Goal: Task Accomplishment & Management: Use online tool/utility

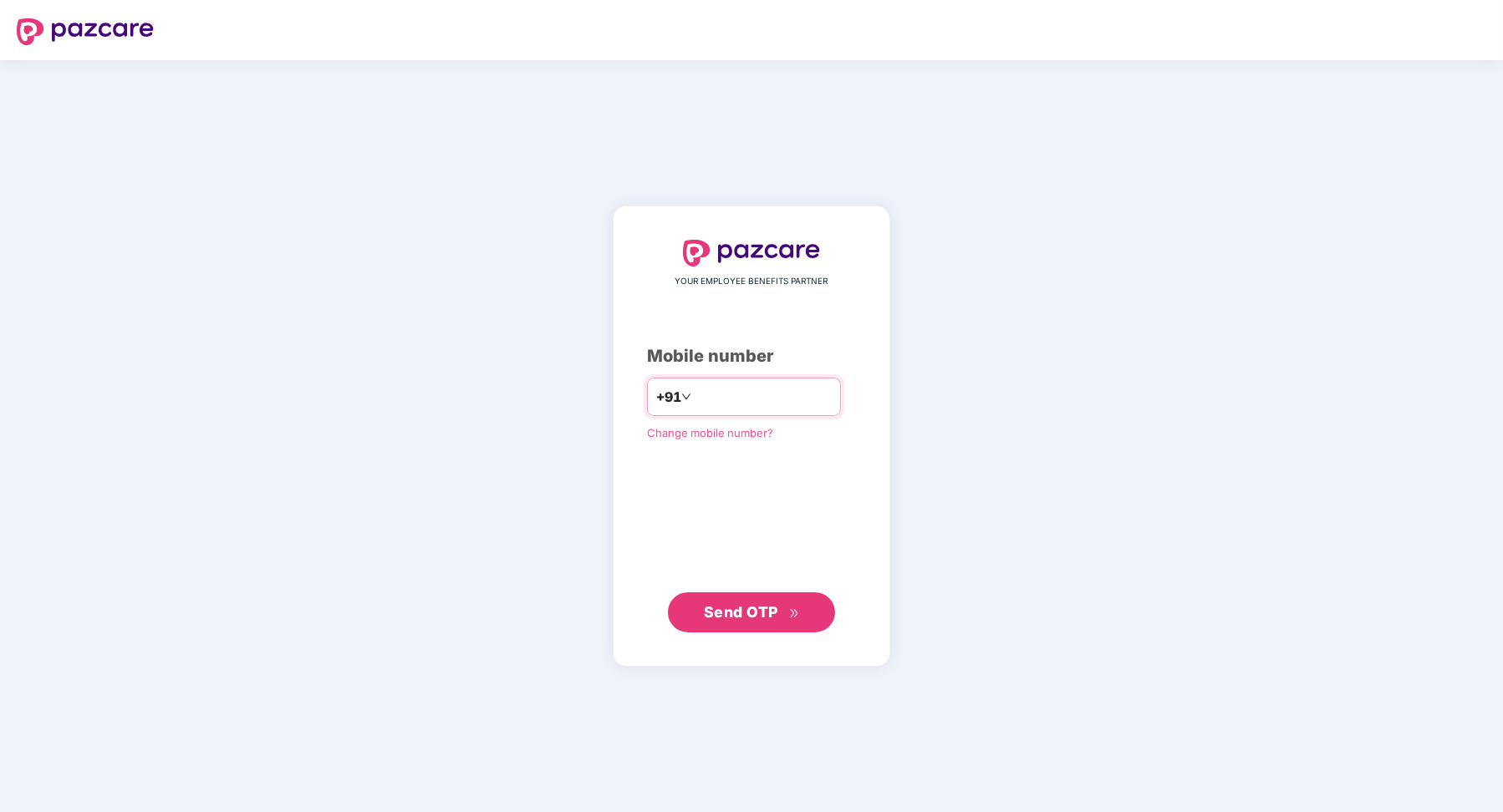
click at [750, 399] on input "number" at bounding box center [763, 397] width 138 height 27
type input "**********"
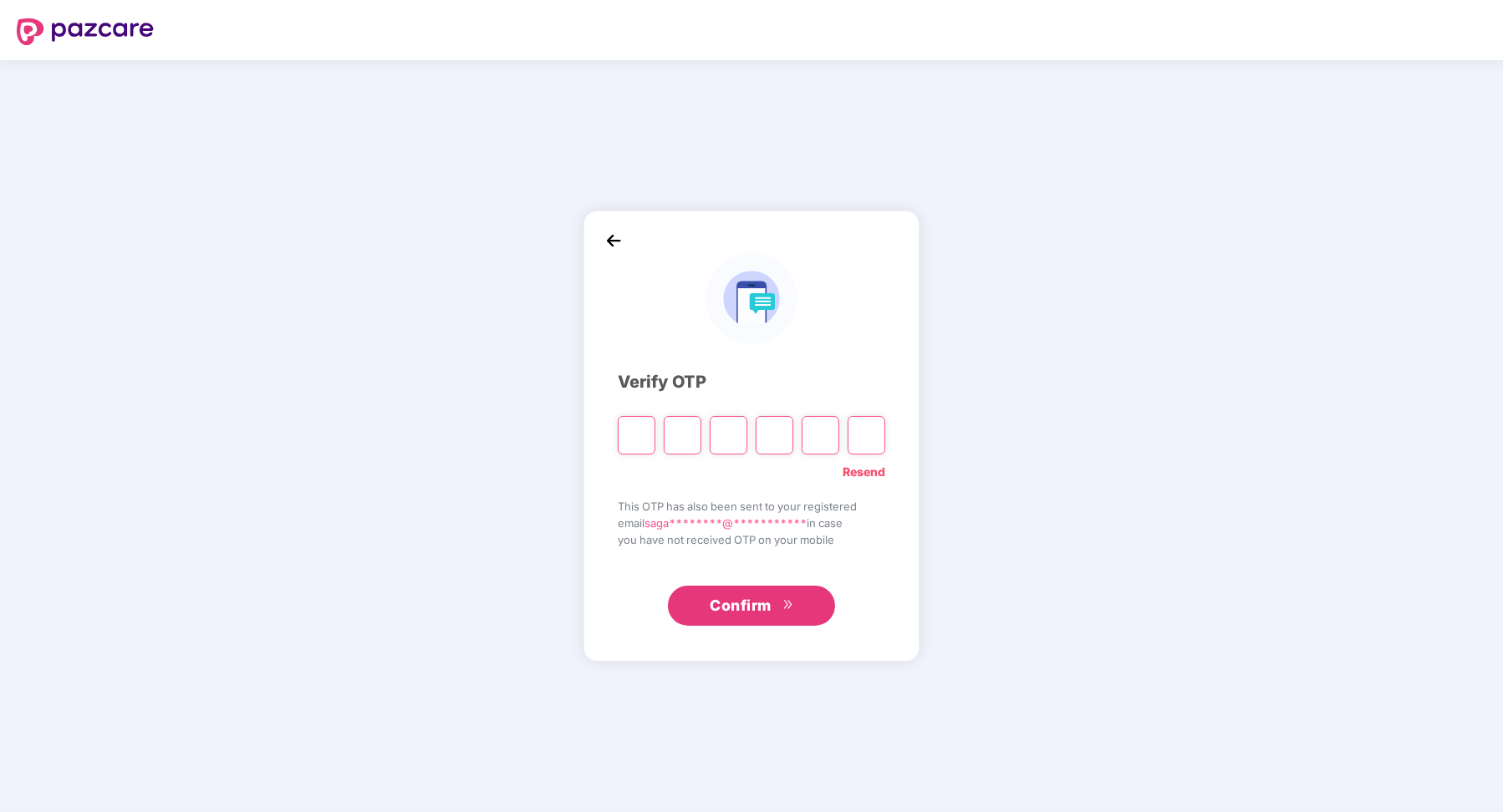
type input "*"
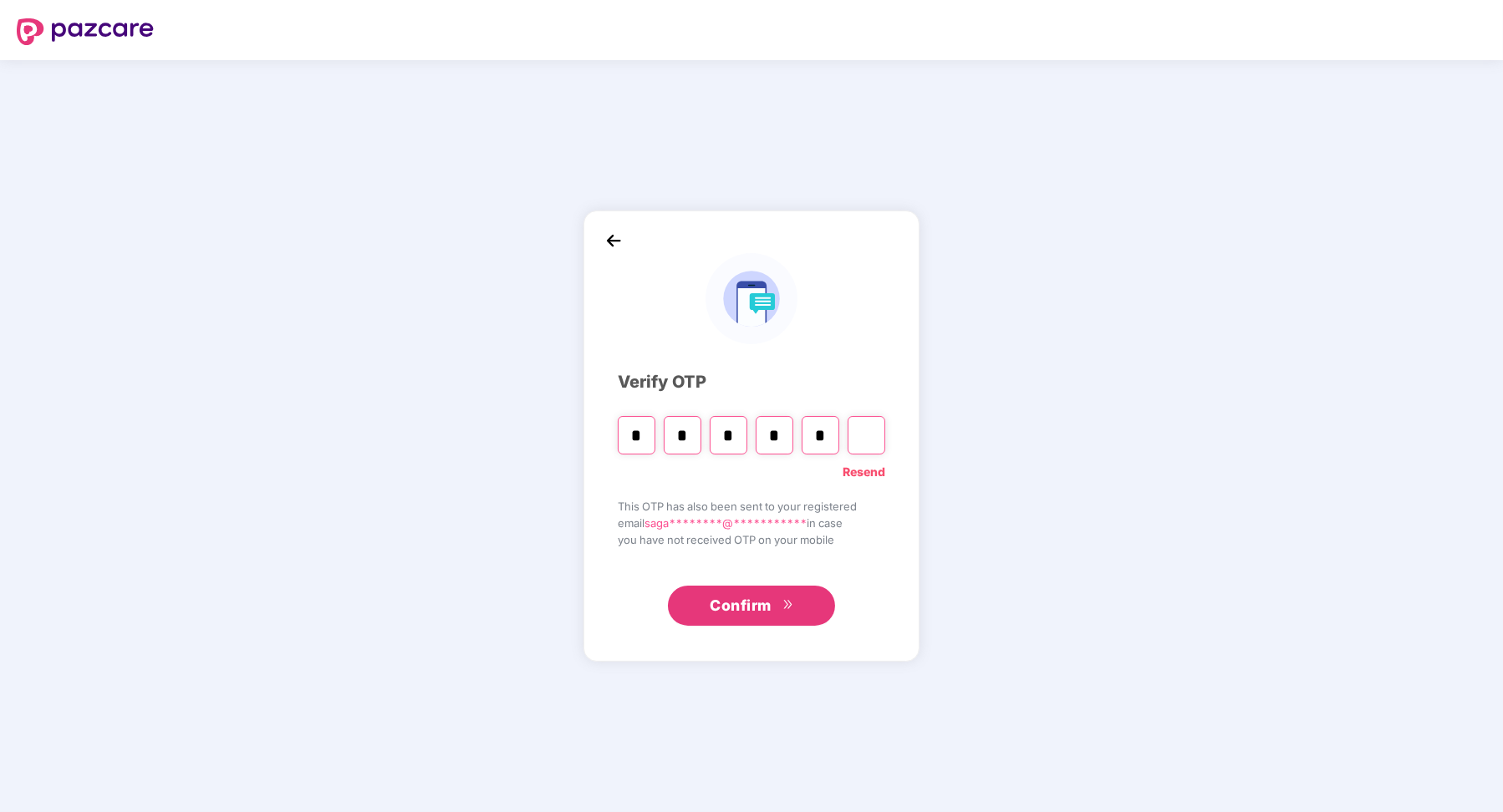
type input "*"
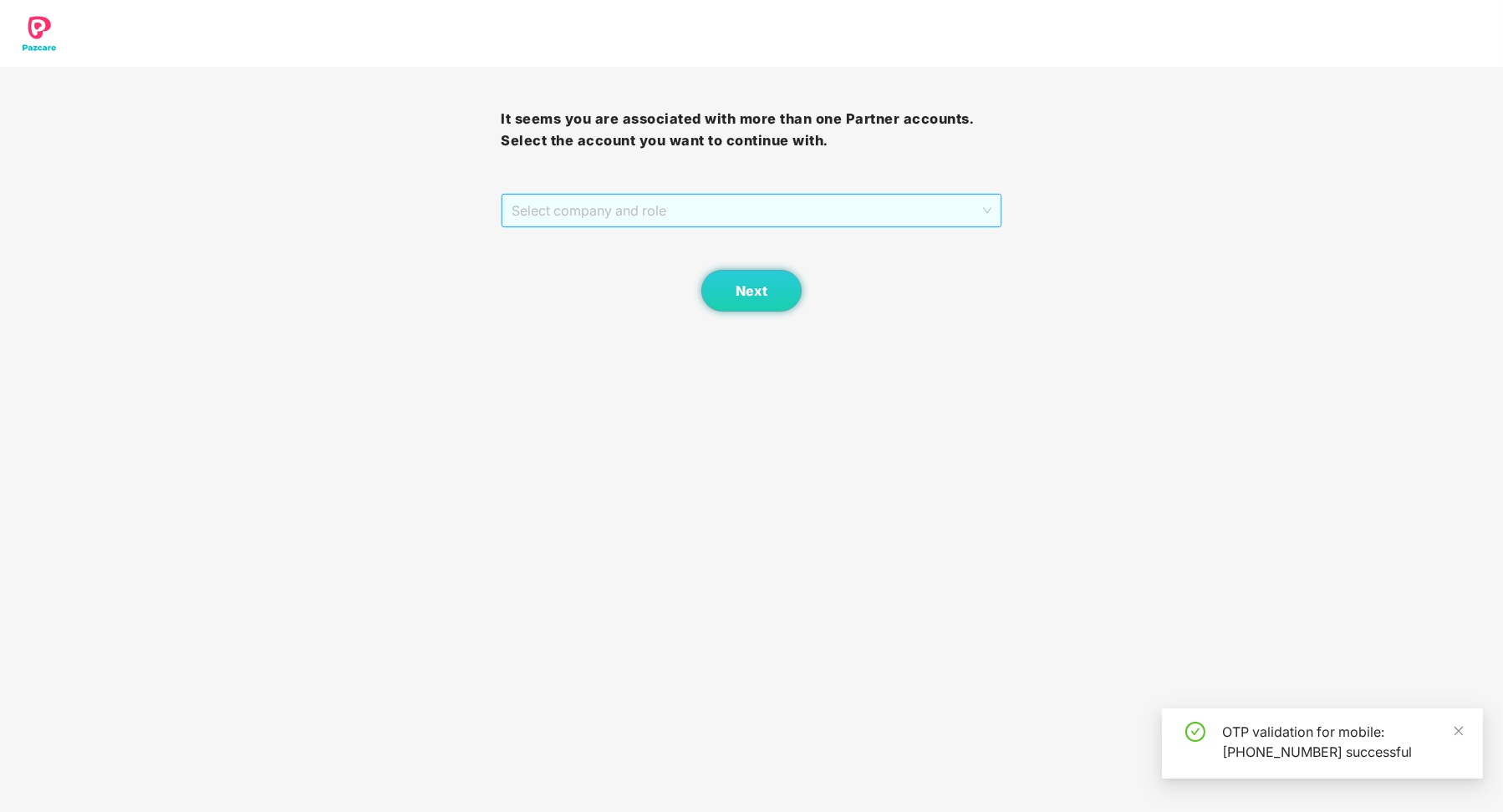
click at [1001, 216] on div "Select company and role" at bounding box center [751, 211] width 499 height 34
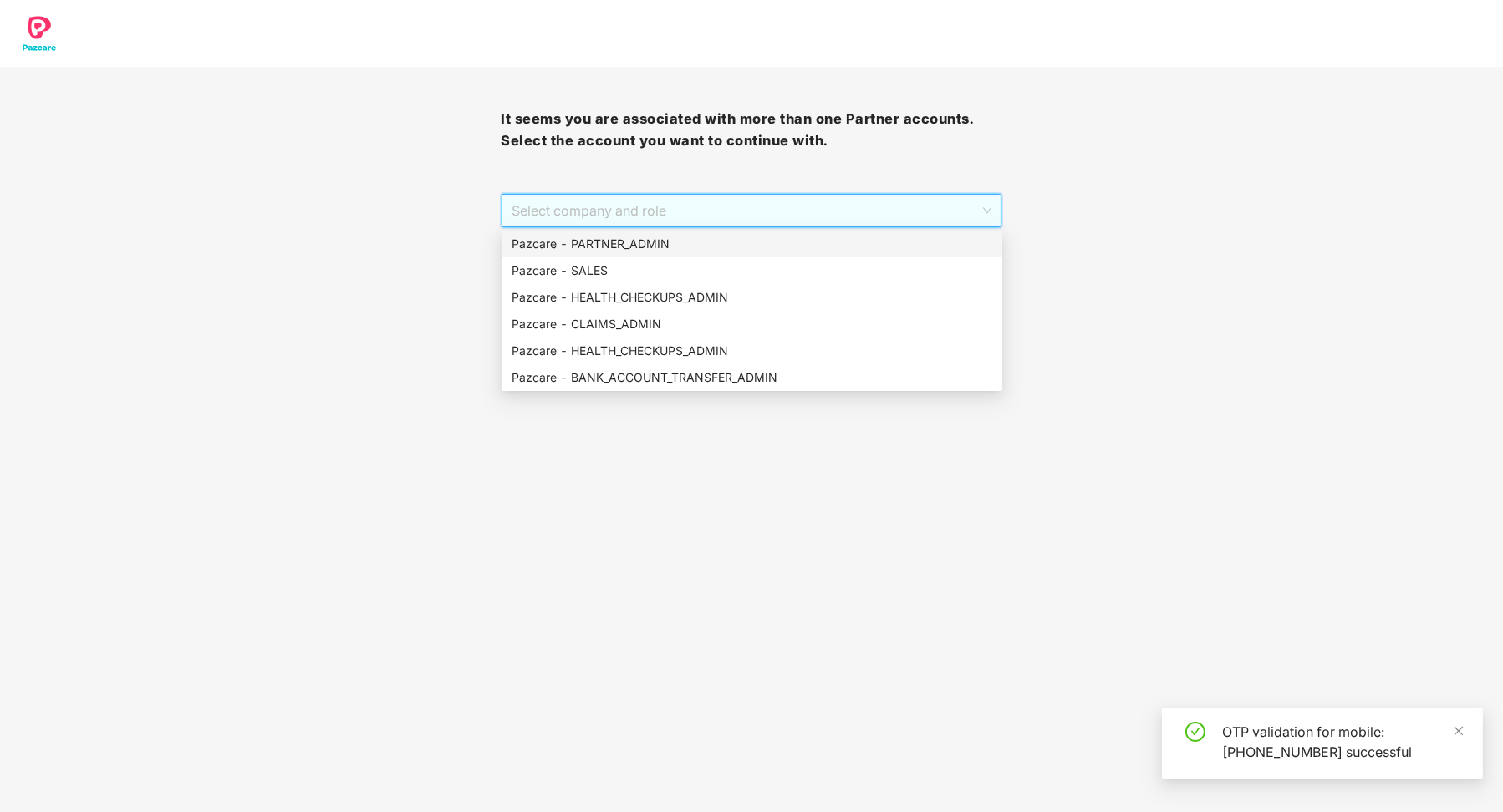
click at [728, 233] on div "Pazcare - PARTNER_ADMIN" at bounding box center [752, 243] width 500 height 27
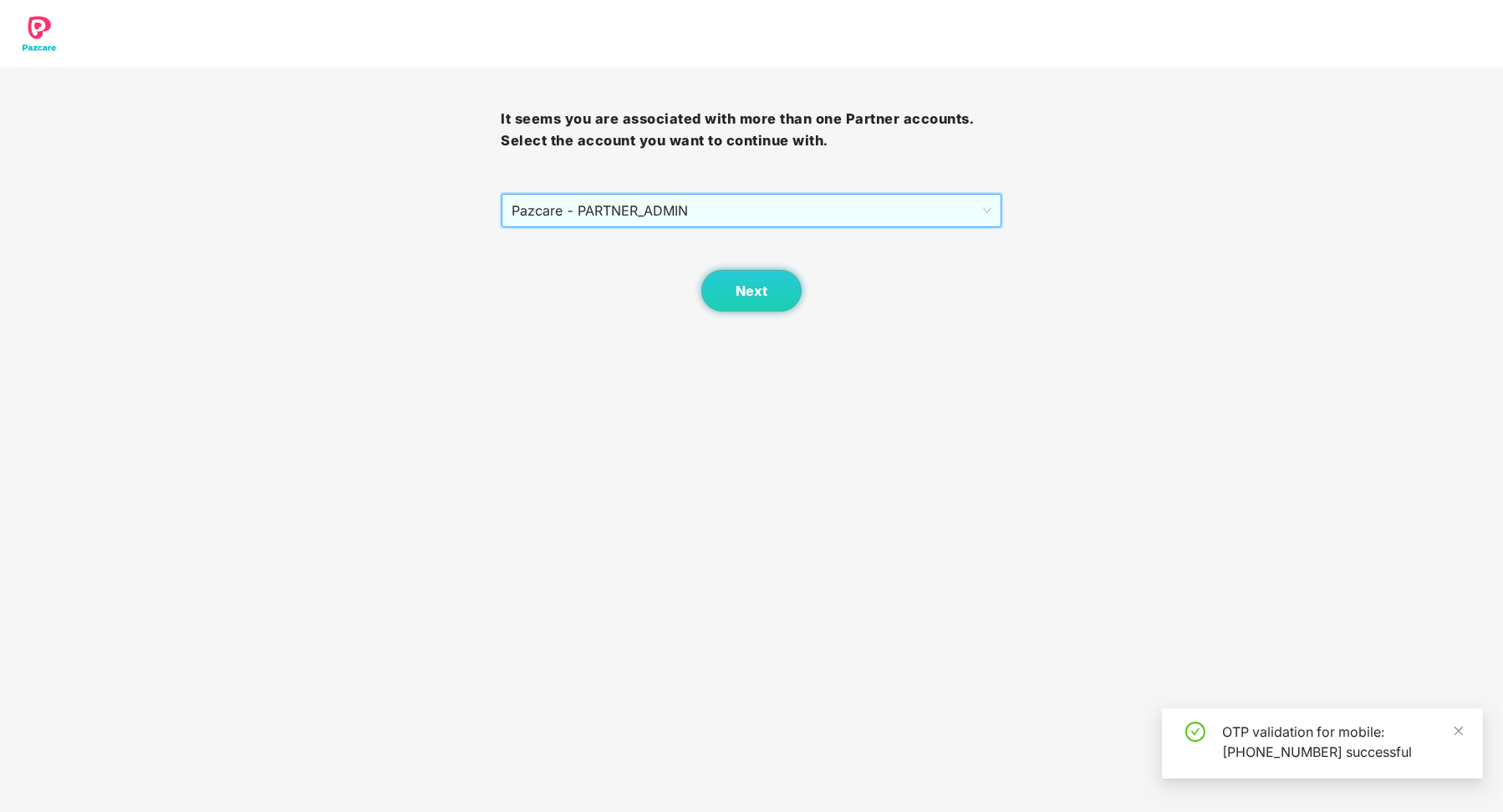
click at [727, 251] on div "Next" at bounding box center [751, 270] width 500 height 84
click at [740, 278] on button "Next" at bounding box center [752, 291] width 101 height 42
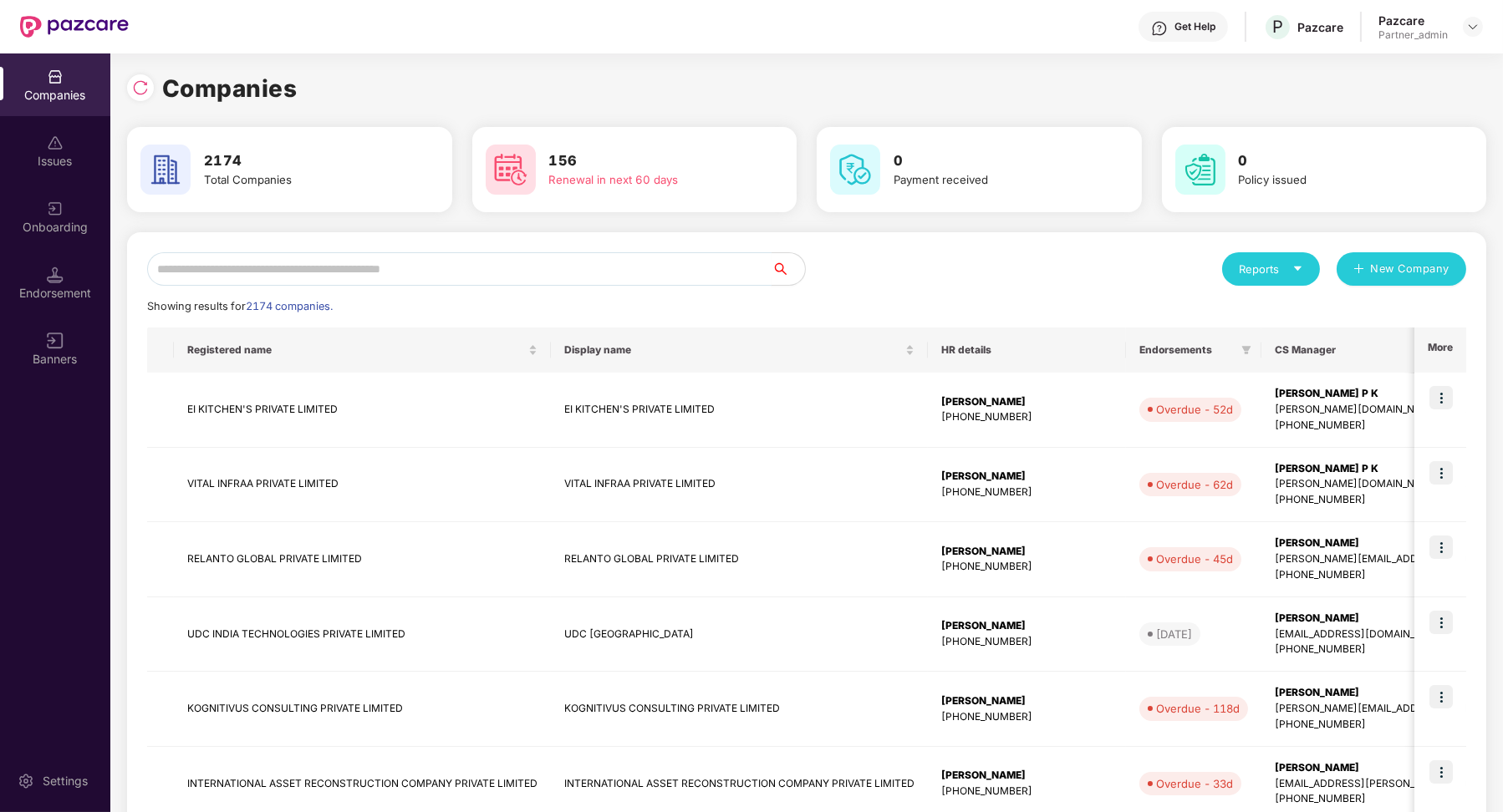
click at [582, 265] on input "text" at bounding box center [459, 269] width 625 height 34
type input "*"
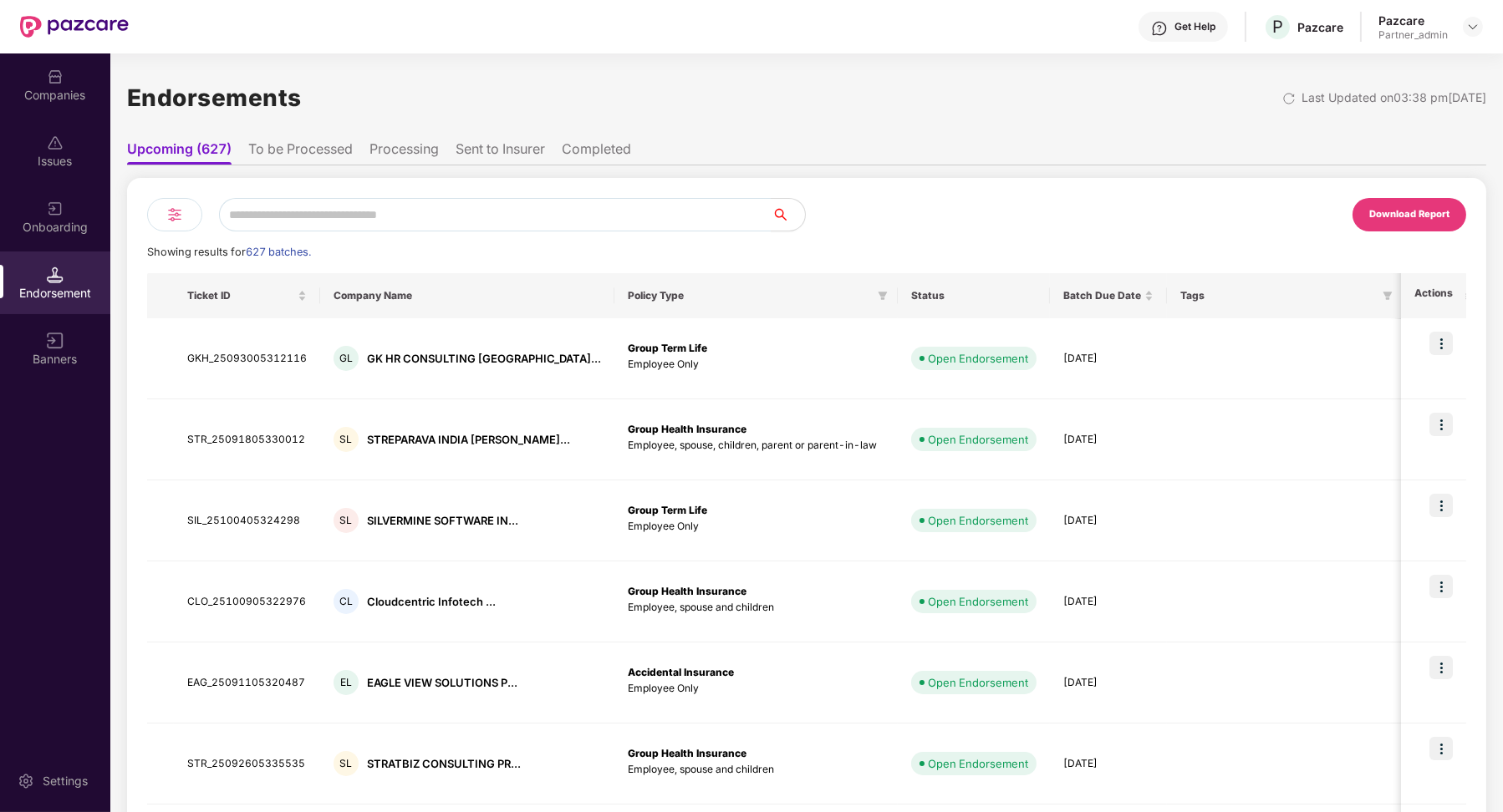
click at [172, 210] on img at bounding box center [174, 214] width 20 height 20
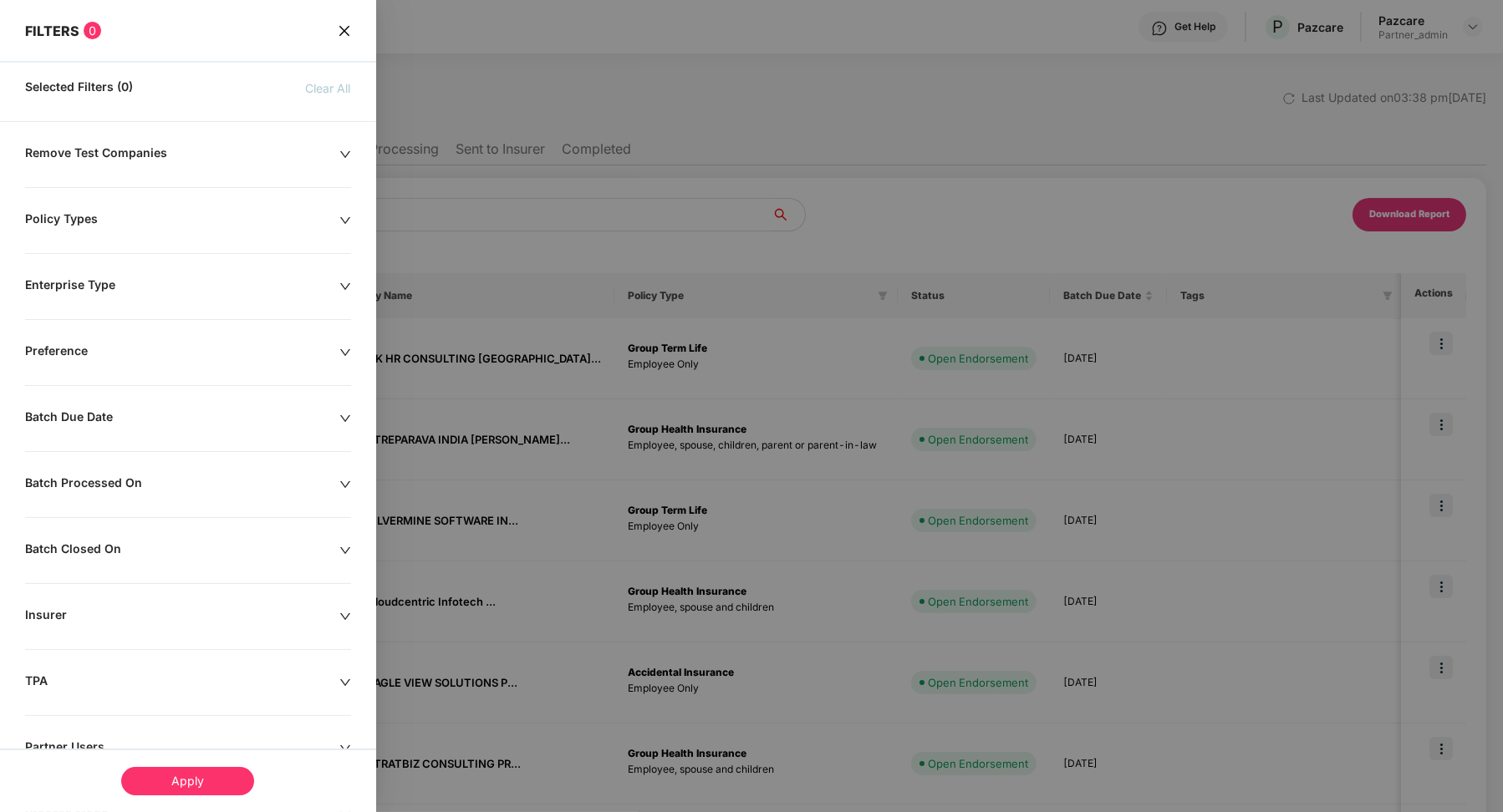
scroll to position [186, 0]
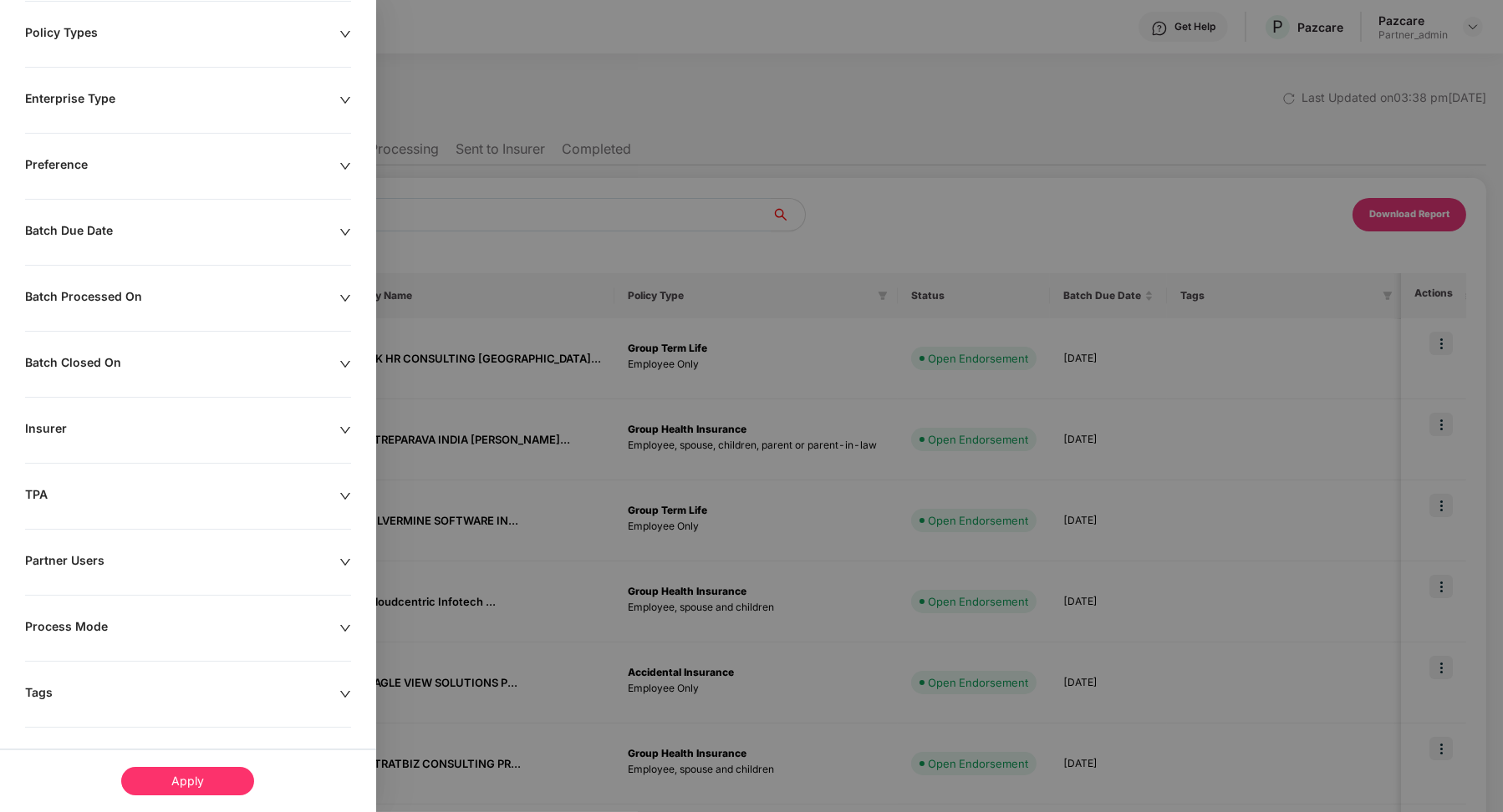
click at [68, 691] on div "Tags" at bounding box center [181, 694] width 314 height 18
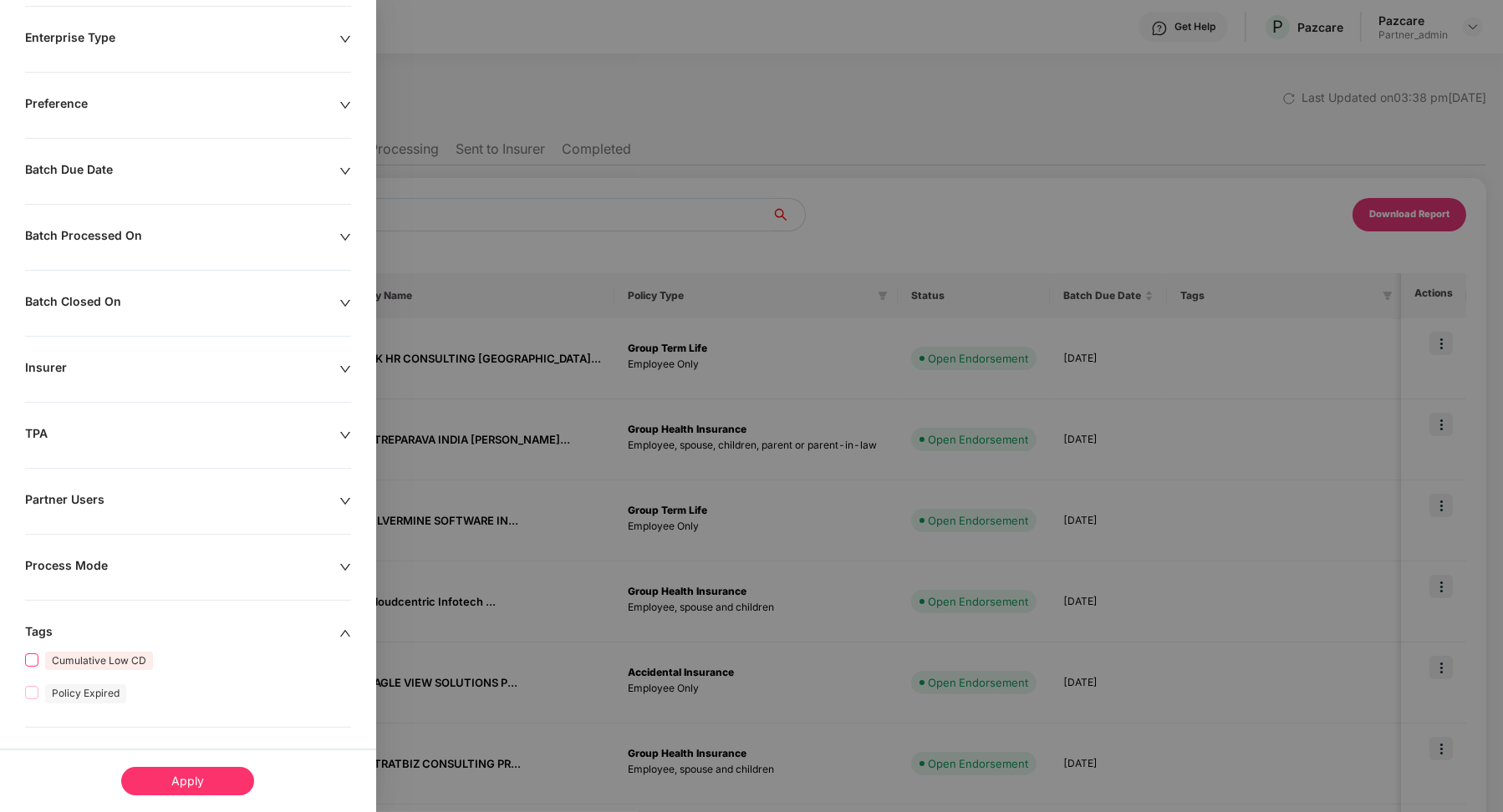
click at [44, 651] on span "Cumulative Low CD" at bounding box center [100, 660] width 122 height 19
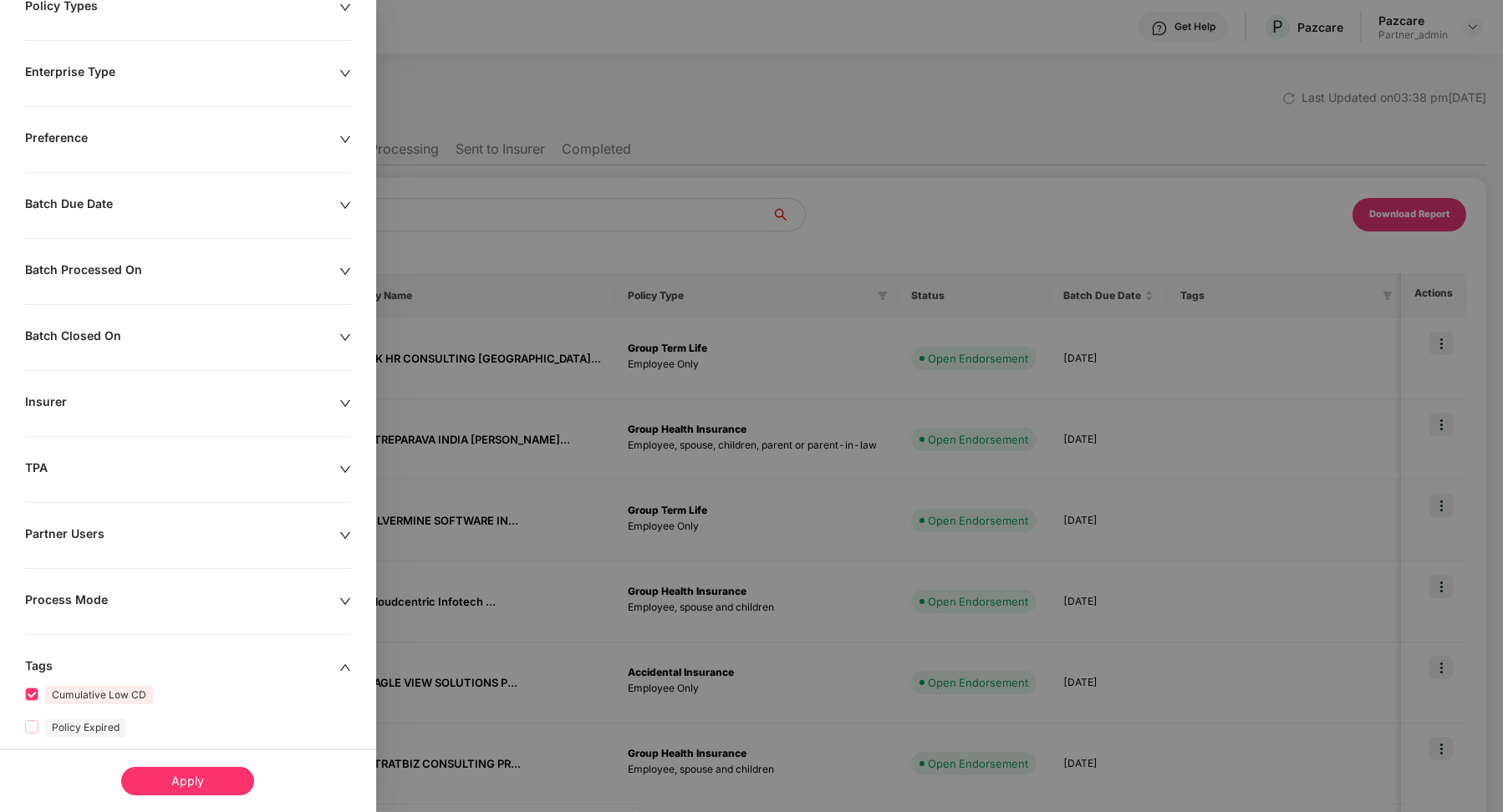
scroll to position [282, 0]
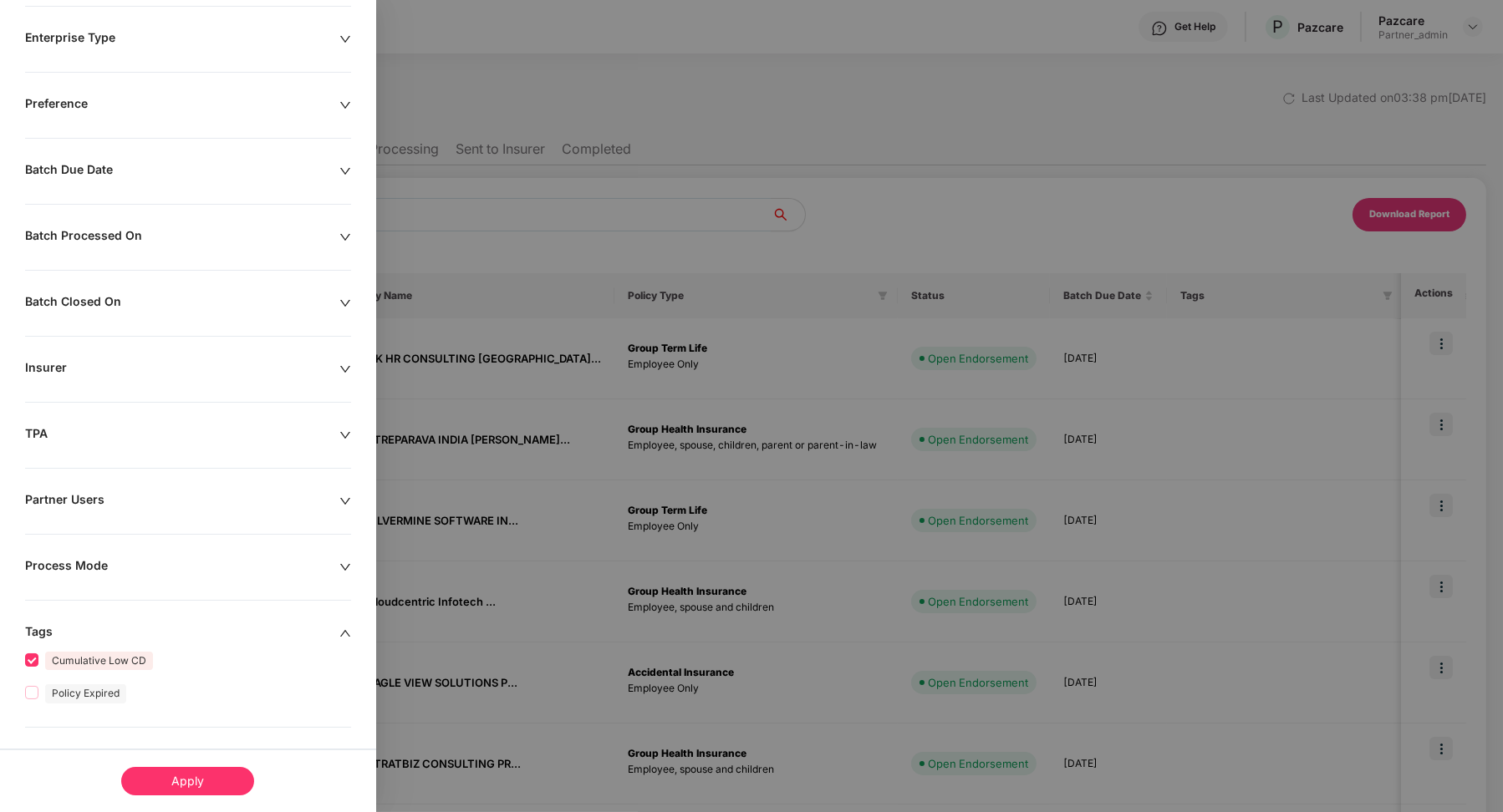
click at [201, 789] on div "Apply" at bounding box center [187, 781] width 133 height 29
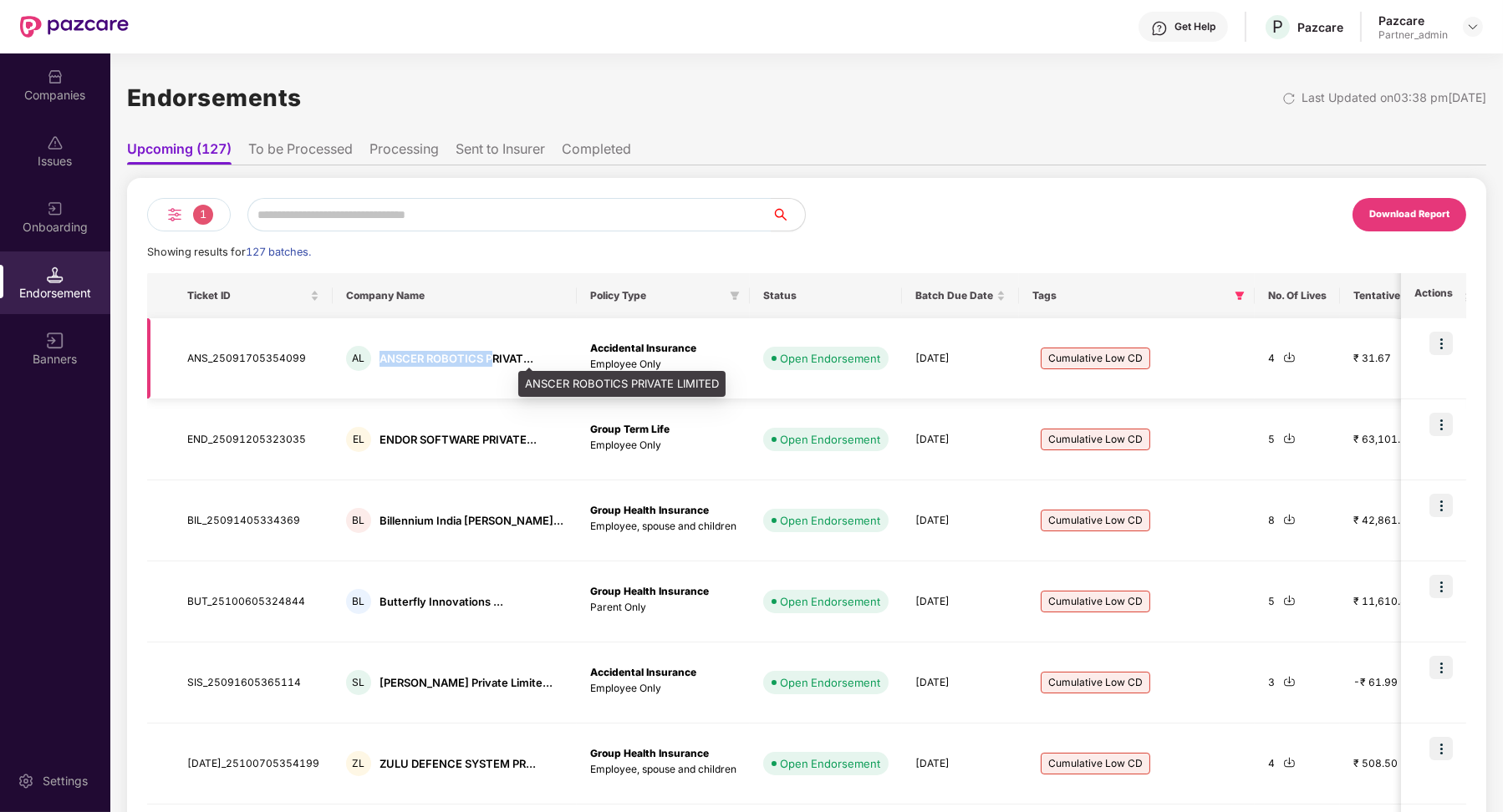
drag, startPoint x: 366, startPoint y: 360, endPoint x: 476, endPoint y: 355, distance: 110.1
click at [476, 355] on div "ANSCER ROBOTICS PRIVAT..." at bounding box center [456, 359] width 153 height 16
copy div "ANSCER ROBOTICS P"
click at [185, 217] on div "1" at bounding box center [189, 215] width 84 height 34
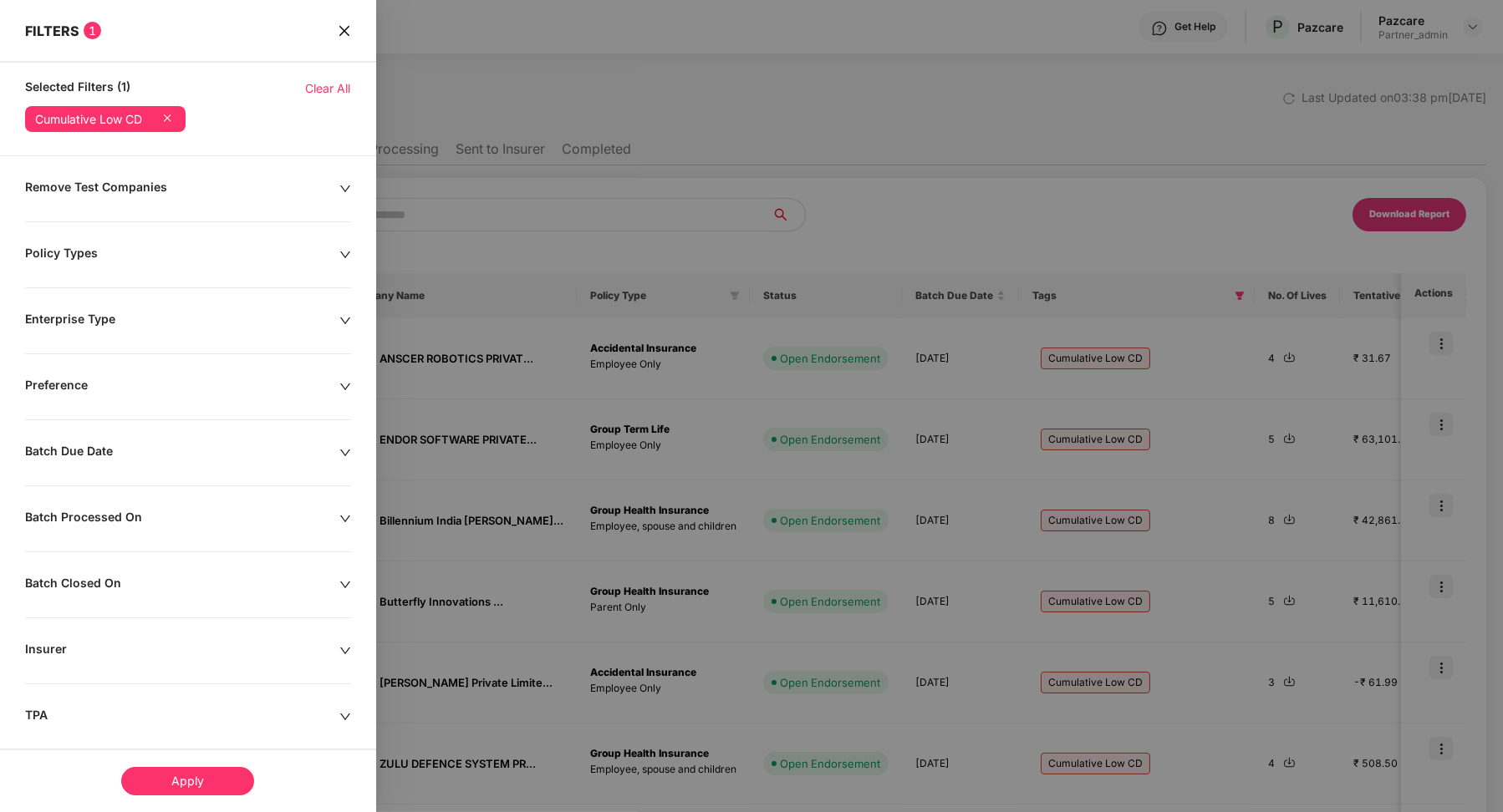
click at [170, 123] on icon at bounding box center [166, 118] width 17 height 17
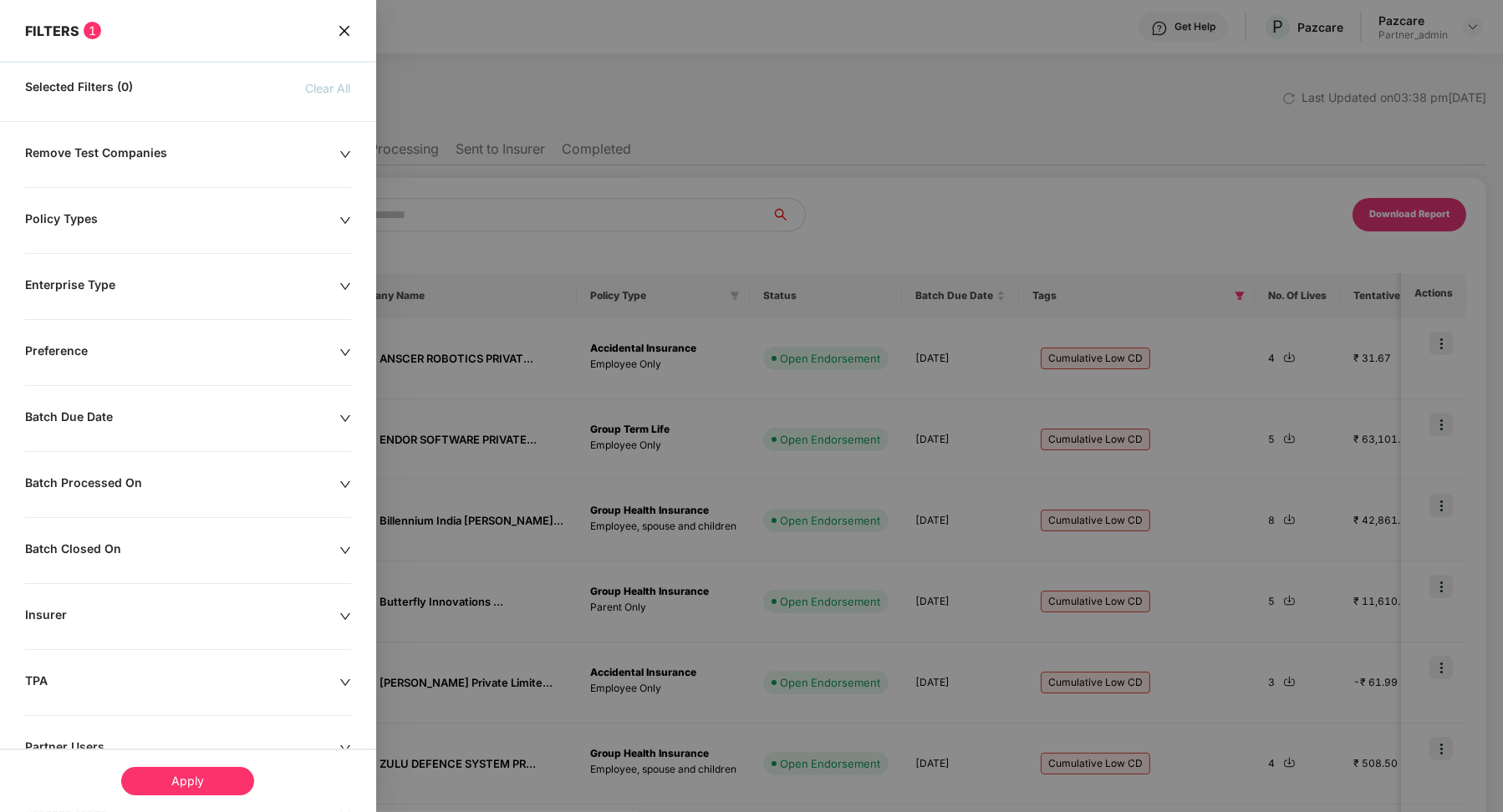
click at [338, 28] on icon "close" at bounding box center [344, 30] width 13 height 13
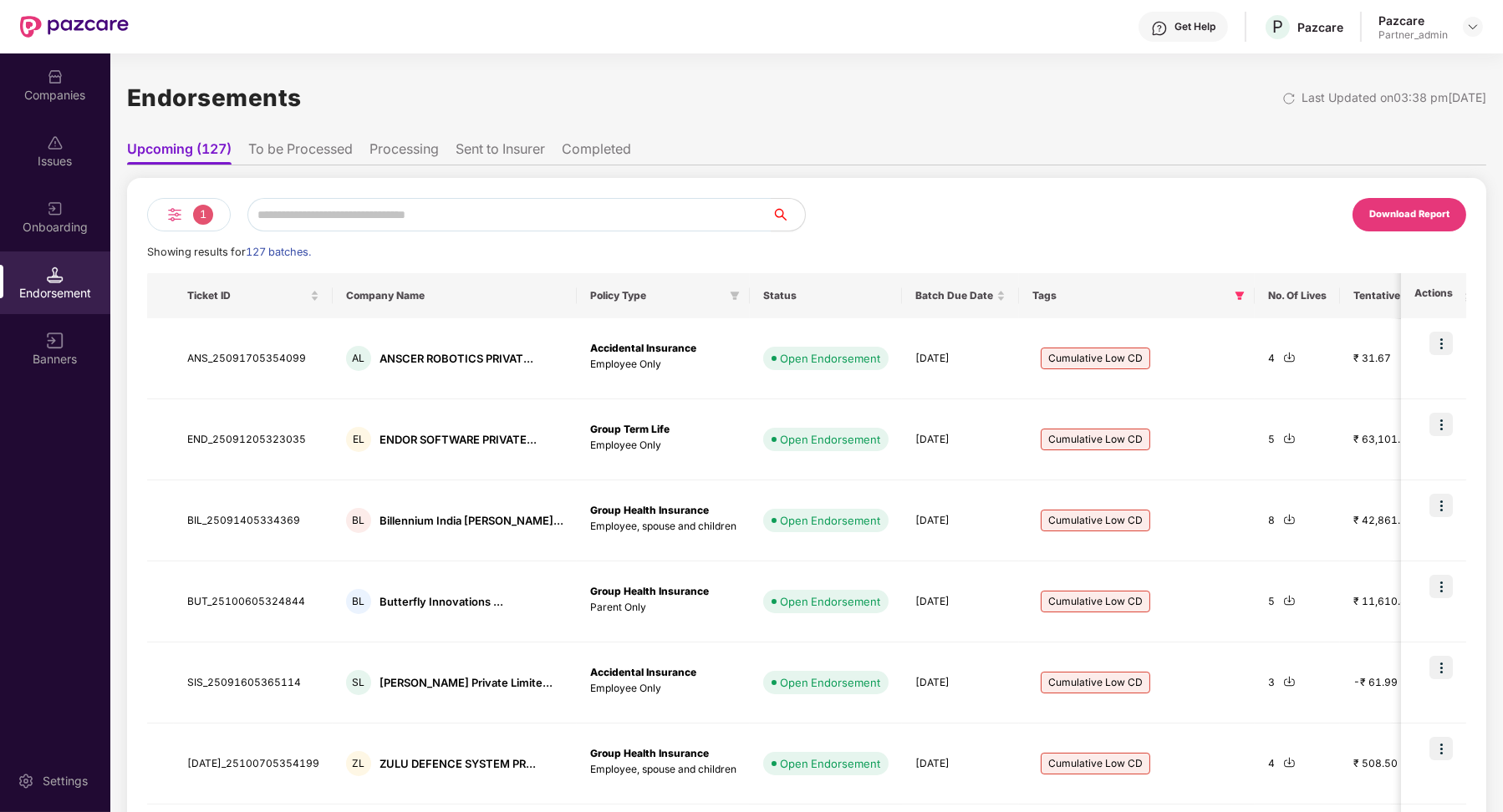
click at [174, 225] on div "1" at bounding box center [189, 215] width 84 height 34
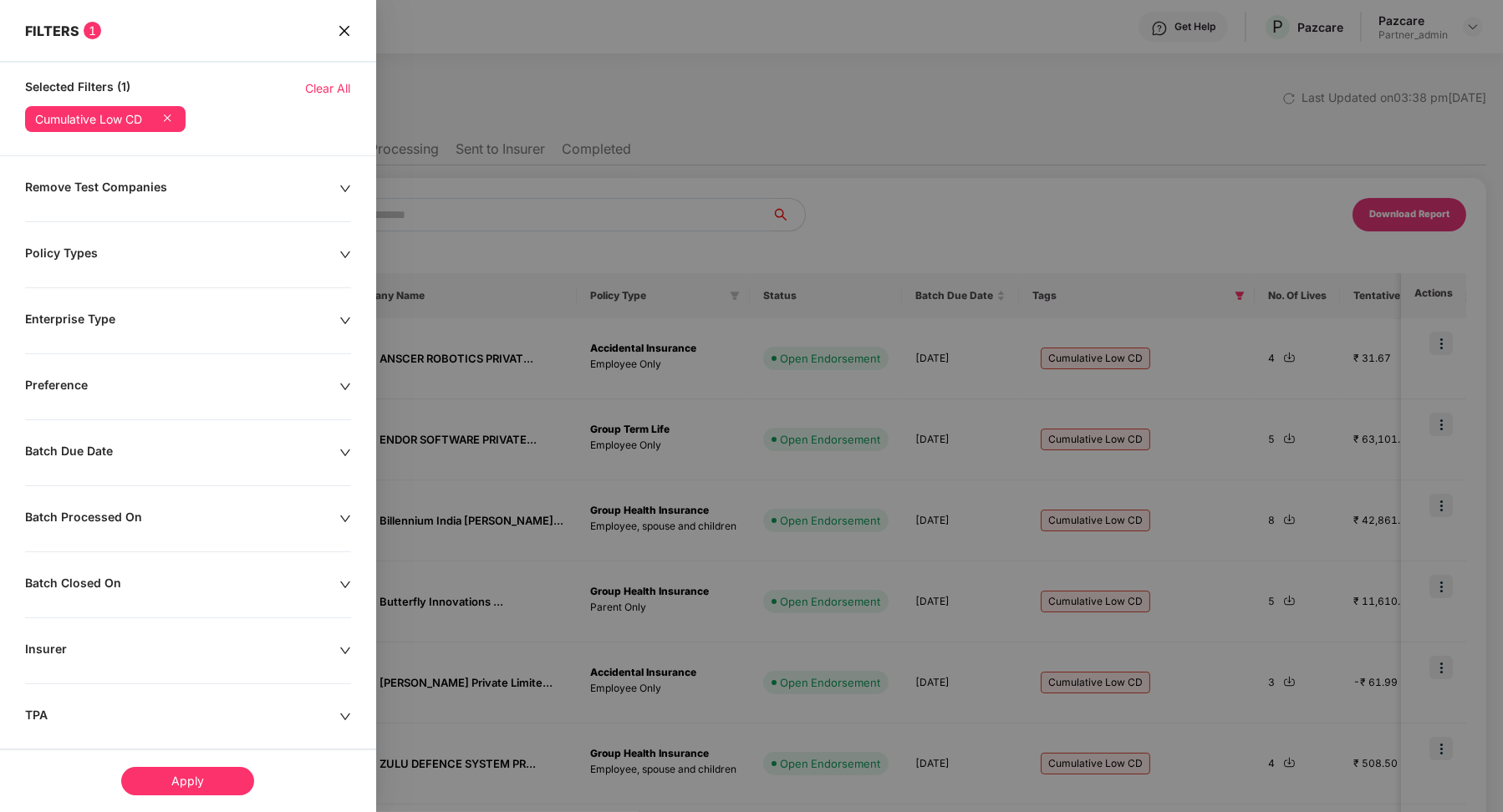
click at [170, 115] on icon at bounding box center [166, 118] width 7 height 7
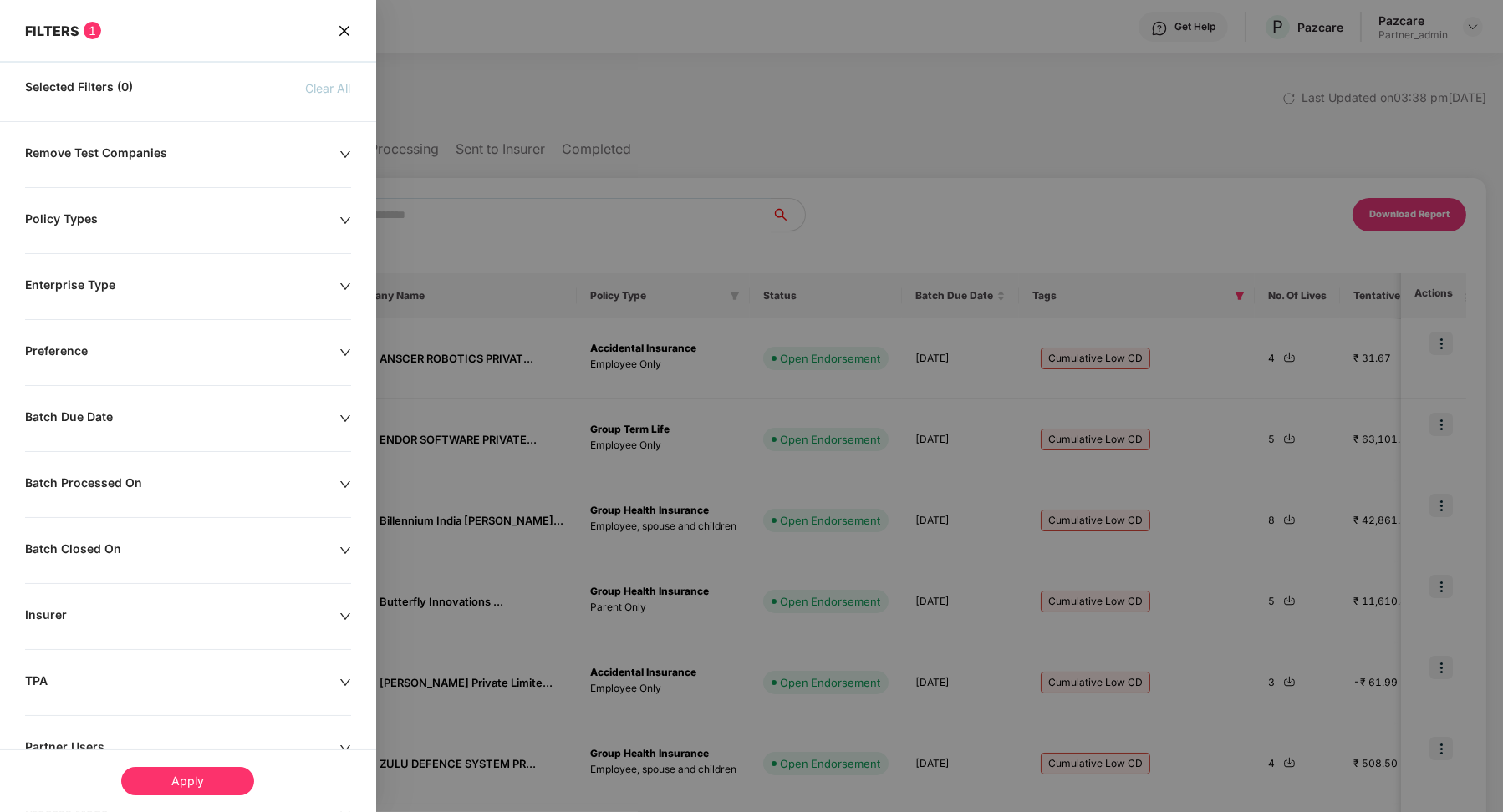
click at [143, 782] on div "Apply" at bounding box center [187, 781] width 133 height 29
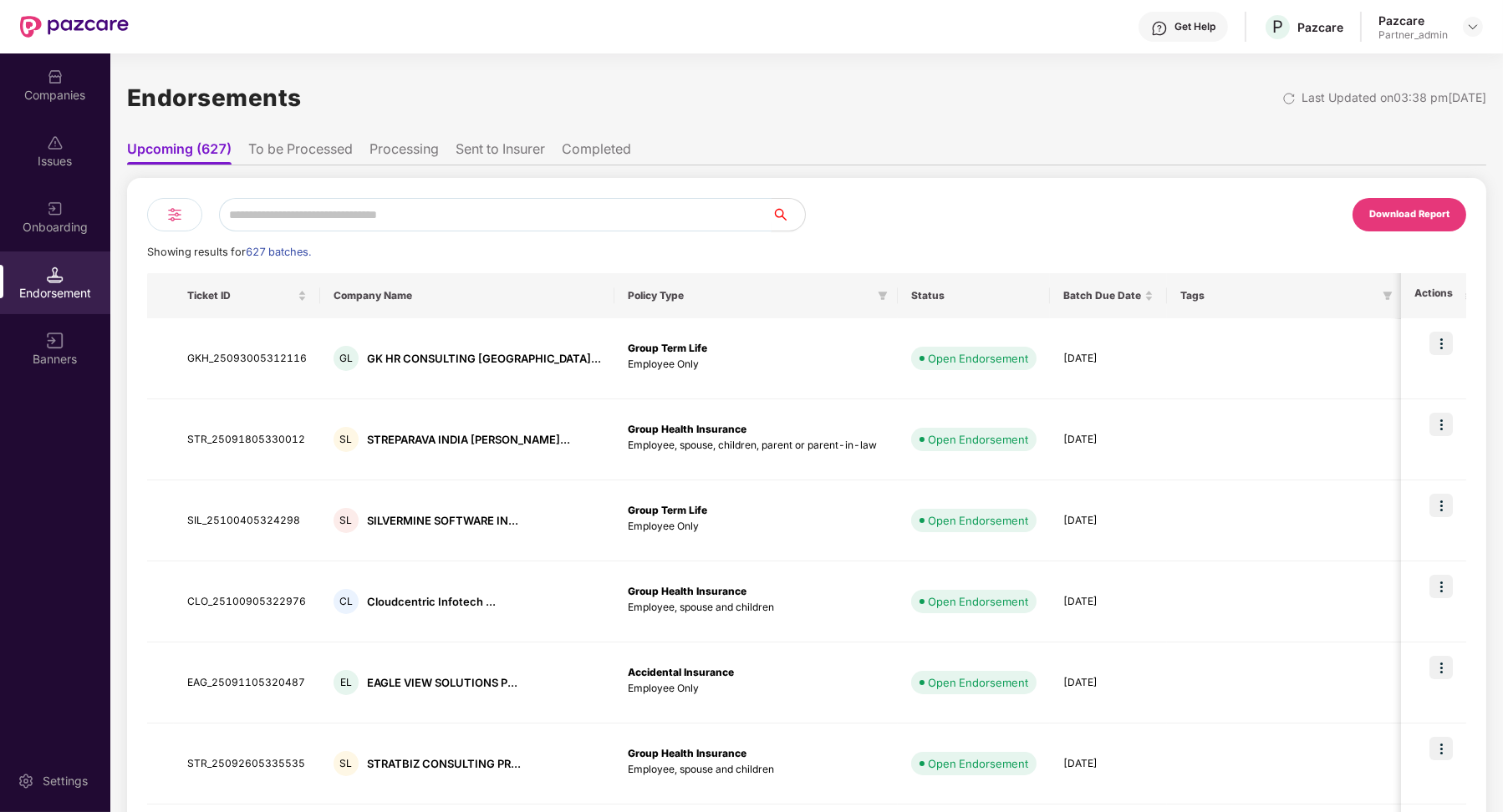
click at [316, 218] on input "text" at bounding box center [495, 215] width 552 height 34
paste input "**********"
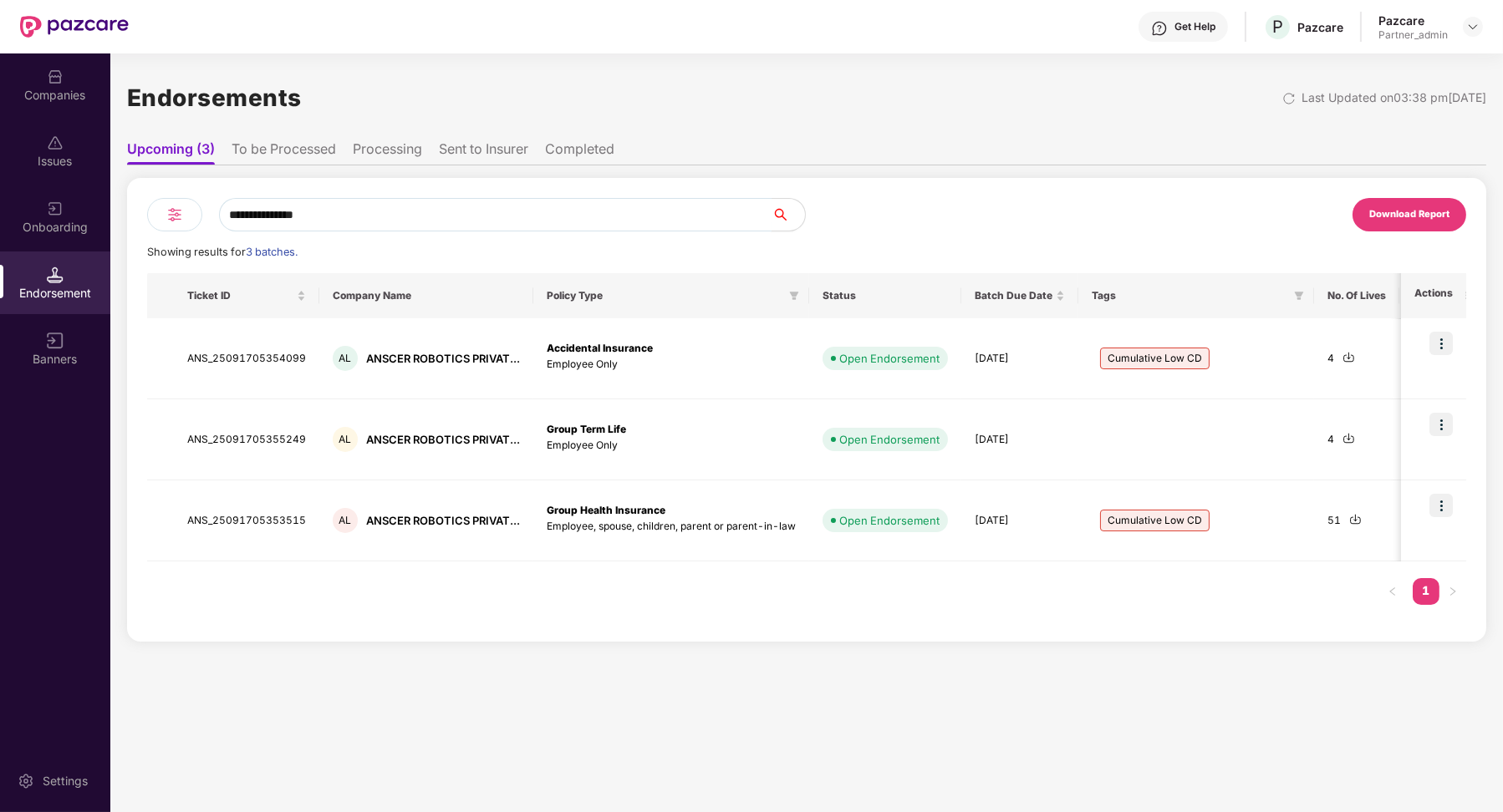
type input "**********"
click at [314, 158] on li "To be Processed" at bounding box center [283, 152] width 105 height 24
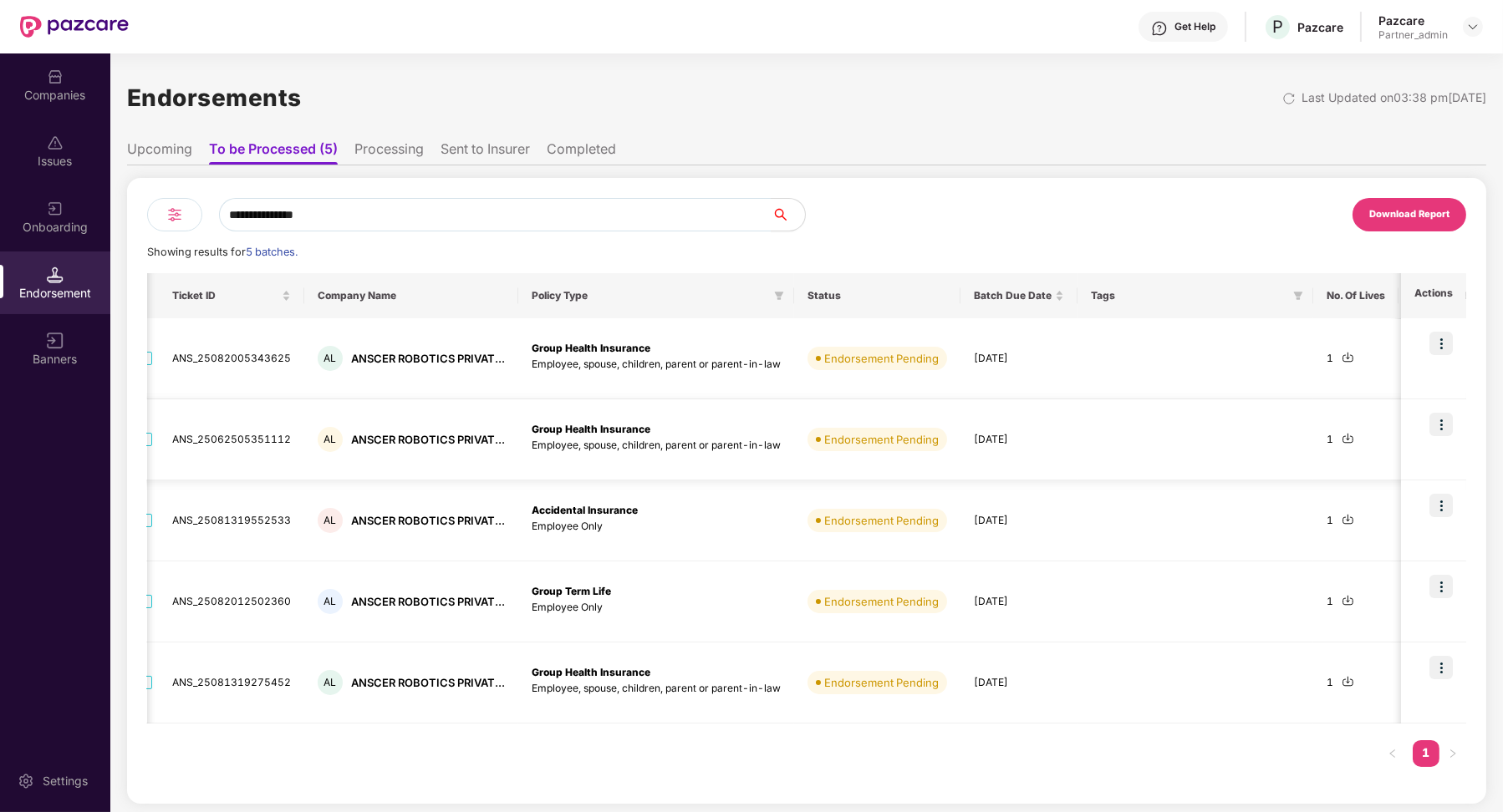
scroll to position [0, 9]
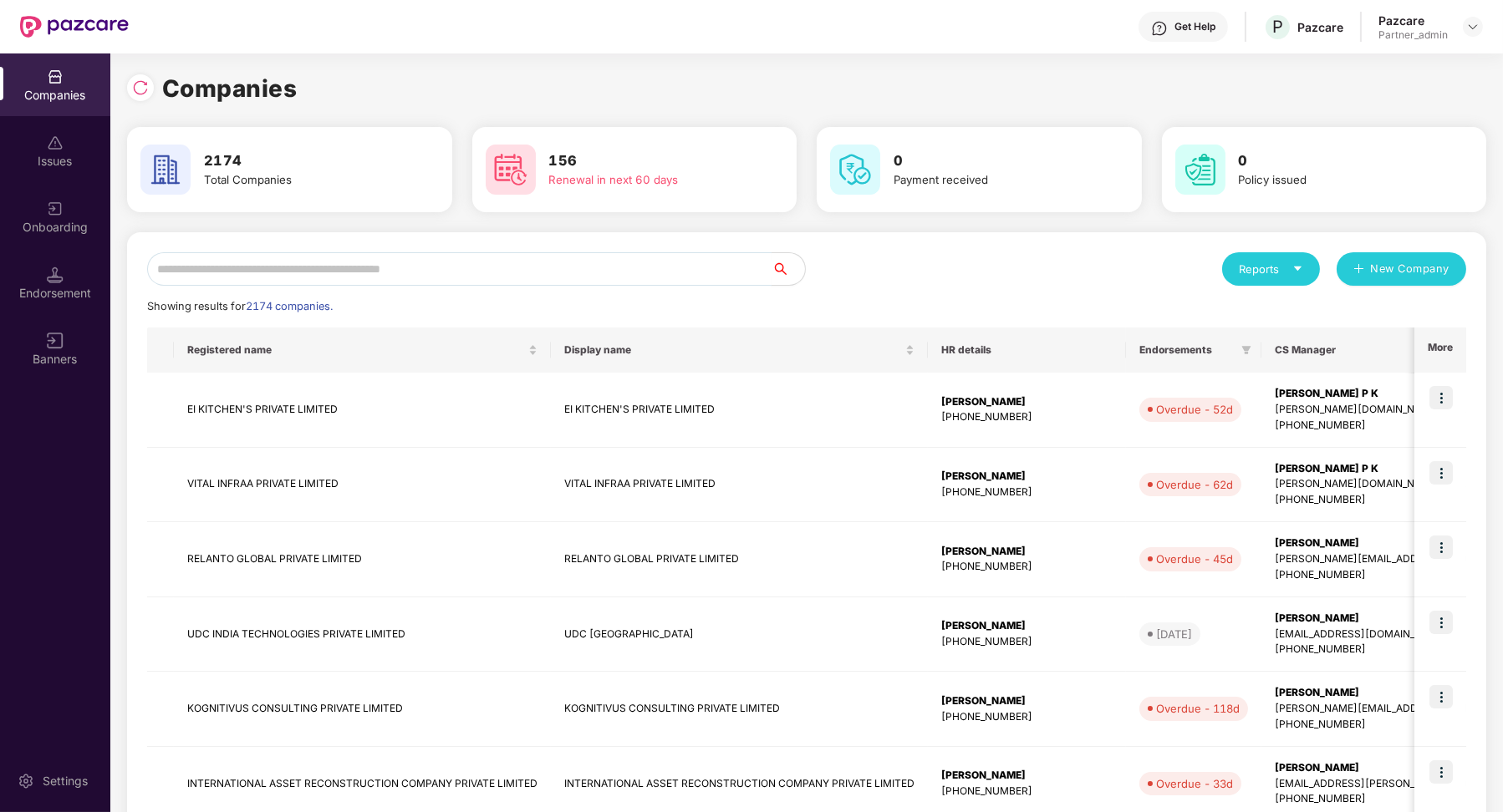
click at [247, 270] on input "text" at bounding box center [459, 269] width 625 height 34
paste input "**********"
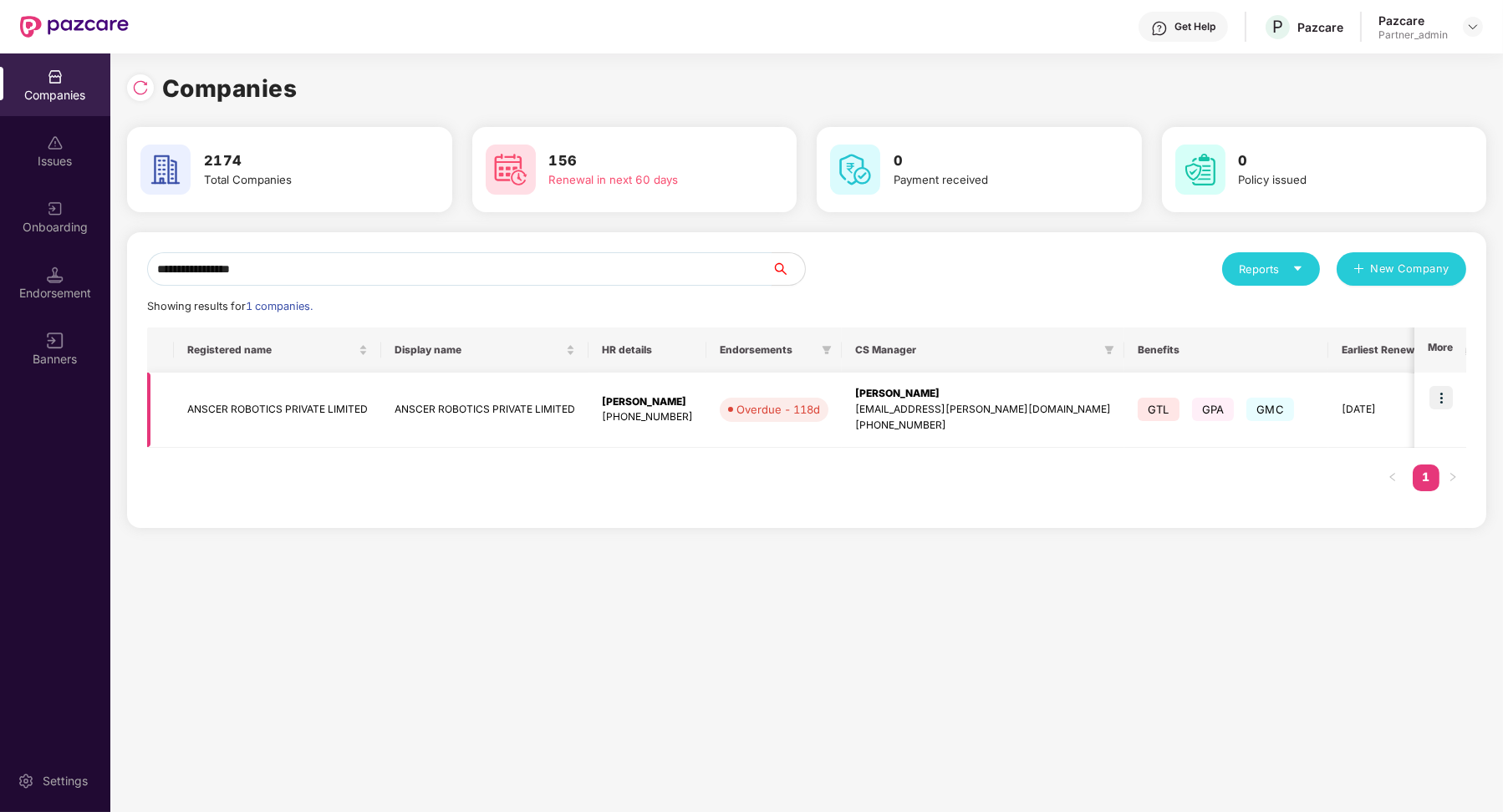
type input "**********"
click at [345, 403] on td "ANSCER ROBOTICS PRIVATE LIMITED" at bounding box center [277, 409] width 207 height 75
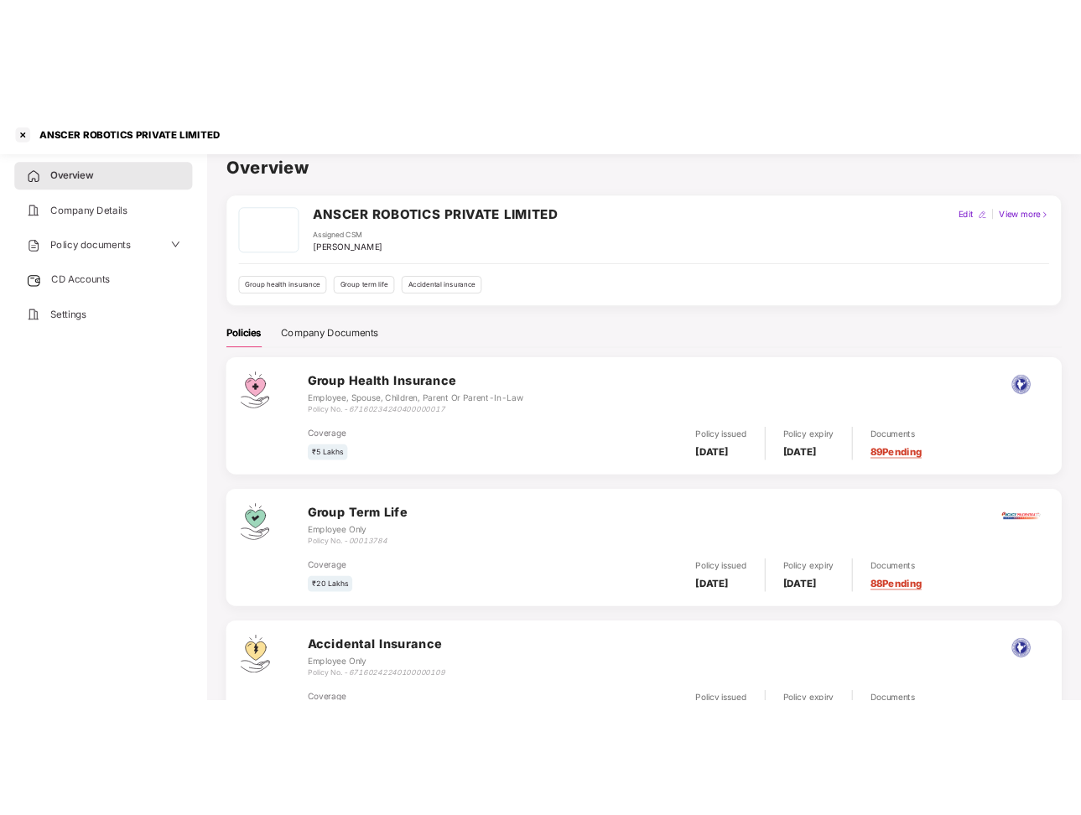
scroll to position [15, 0]
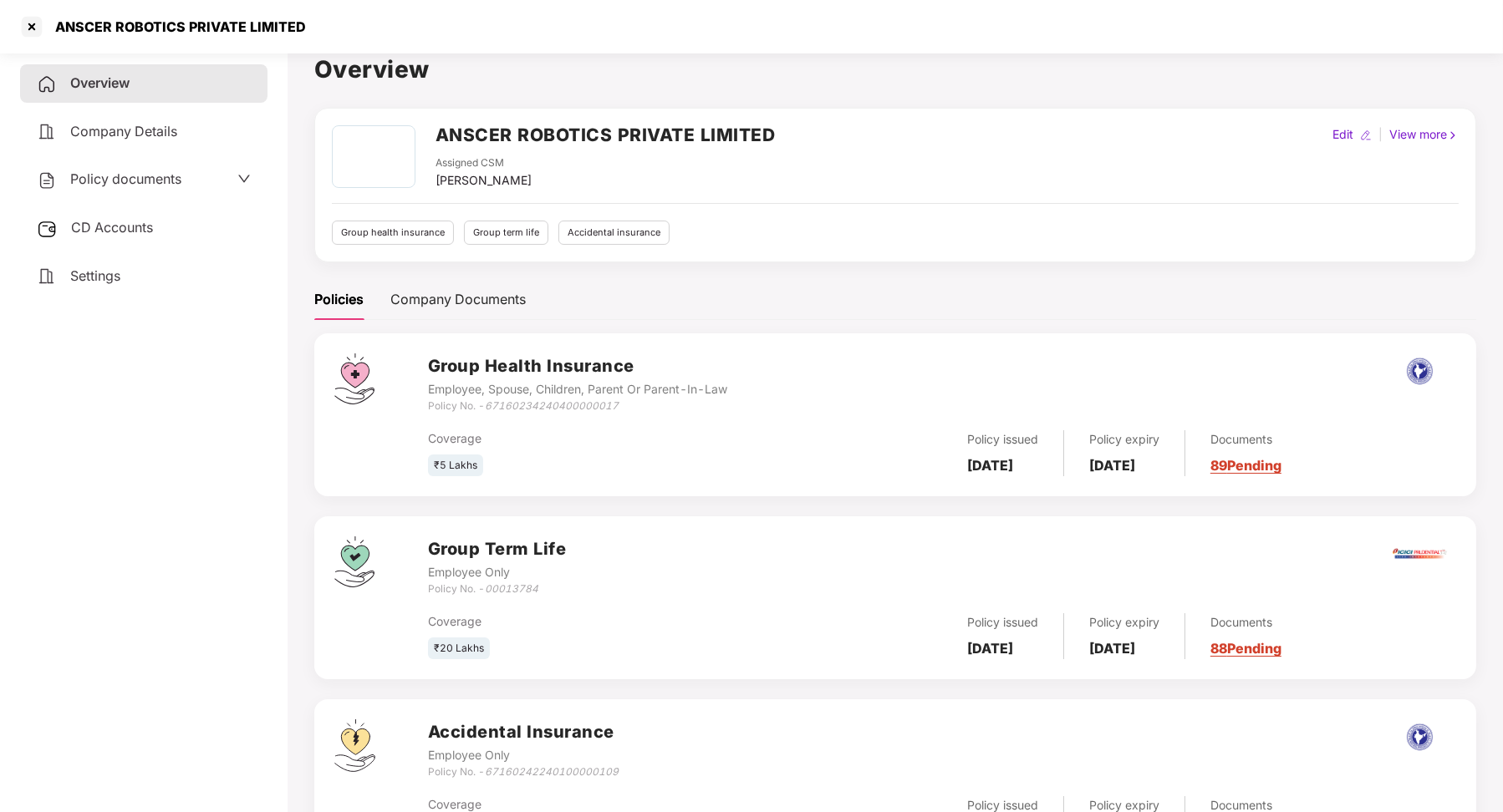
click at [382, 343] on div "Group Health Insurance Employee, Spouse, Children, Parent Or Parent-In-Law Poli…" at bounding box center [895, 415] width 1162 height 163
click at [143, 219] on span "CD Accounts" at bounding box center [112, 227] width 82 height 17
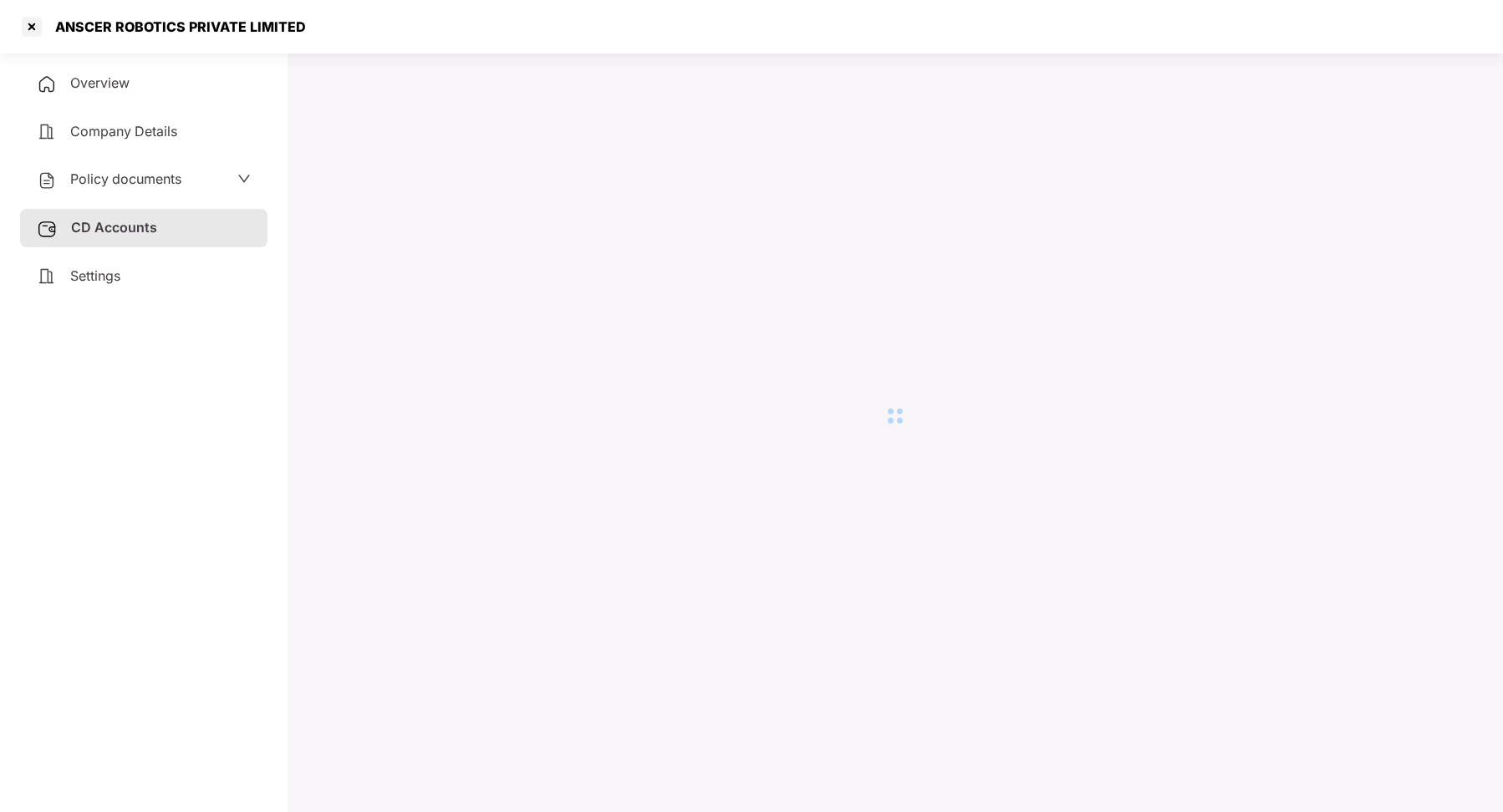
click at [109, 230] on span "CD Accounts" at bounding box center [114, 227] width 86 height 17
